Goal: Book appointment/travel/reservation

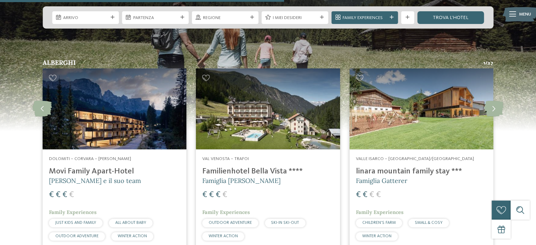
scroll to position [1621, 0]
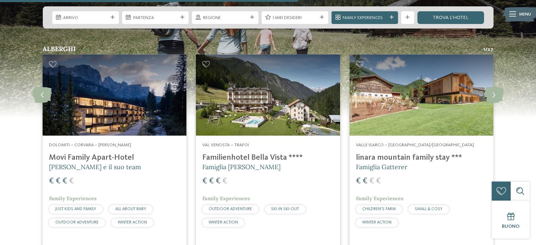
click at [88, 153] on h4 "Movi Family Apart-Hotel" at bounding box center [114, 158] width 131 height 10
click at [99, 95] on img at bounding box center [115, 95] width 144 height 81
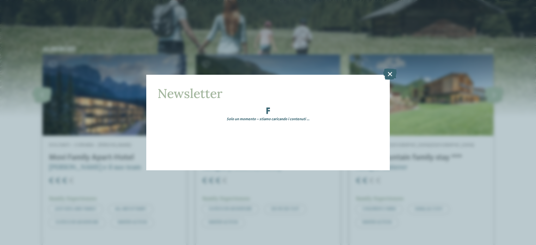
scroll to position [1586, 0]
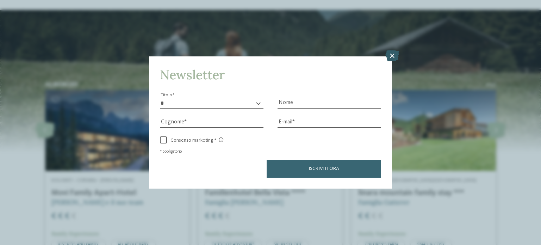
click at [388, 57] on icon at bounding box center [392, 55] width 14 height 11
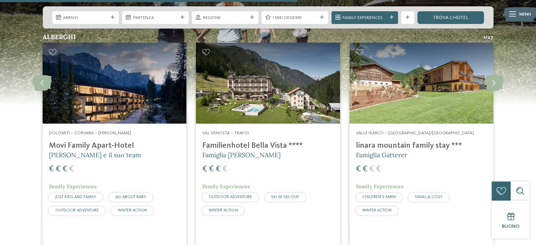
scroll to position [1621, 0]
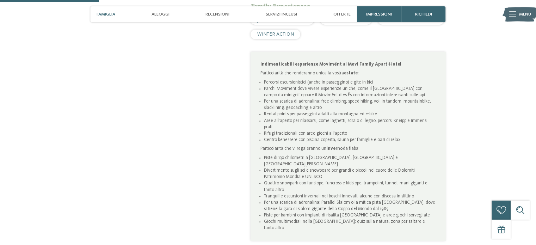
scroll to position [458, 0]
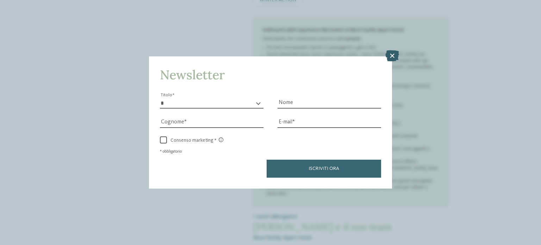
click at [391, 54] on icon at bounding box center [392, 55] width 14 height 11
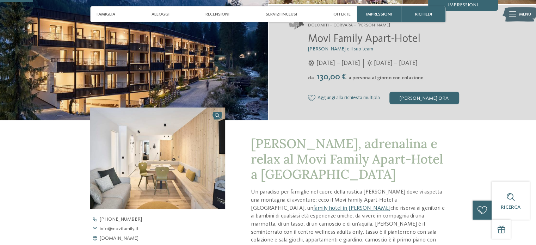
scroll to position [141, 0]
